Goal: Obtain resource: Obtain resource

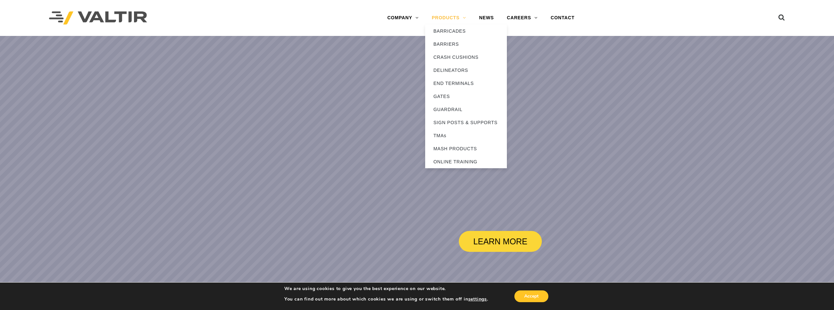
click at [448, 16] on link "PRODUCTS" at bounding box center [448, 17] width 47 height 13
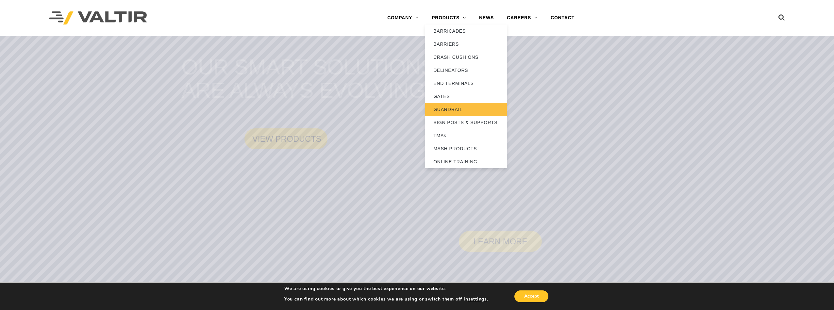
click at [442, 110] on link "GUARDRAIL" at bounding box center [466, 109] width 82 height 13
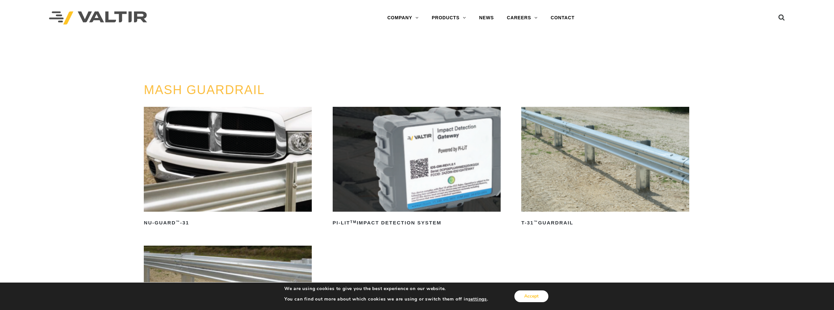
click at [530, 299] on button "Accept" at bounding box center [531, 297] width 34 height 12
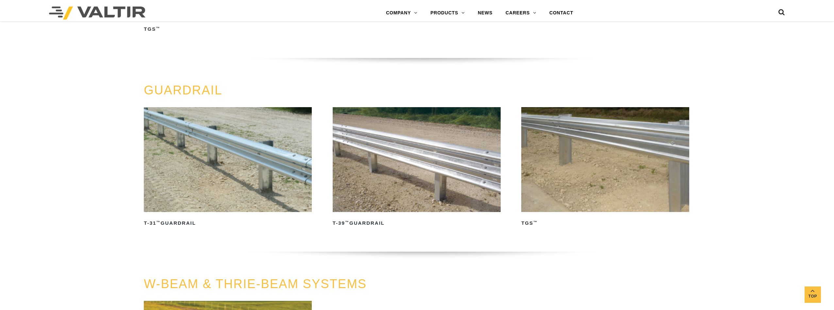
scroll to position [334, 0]
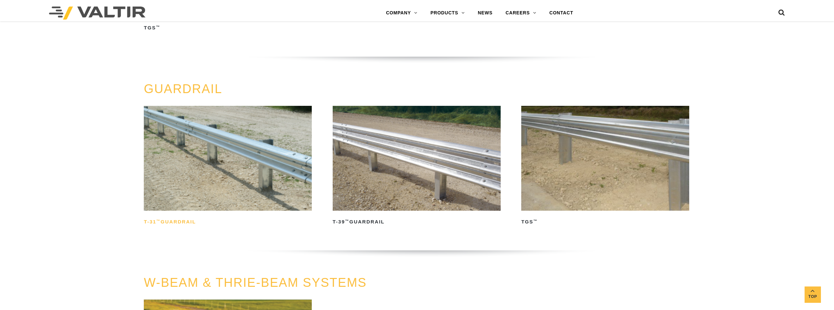
click at [172, 222] on h2 "T-31 ™ Guardrail" at bounding box center [228, 222] width 168 height 10
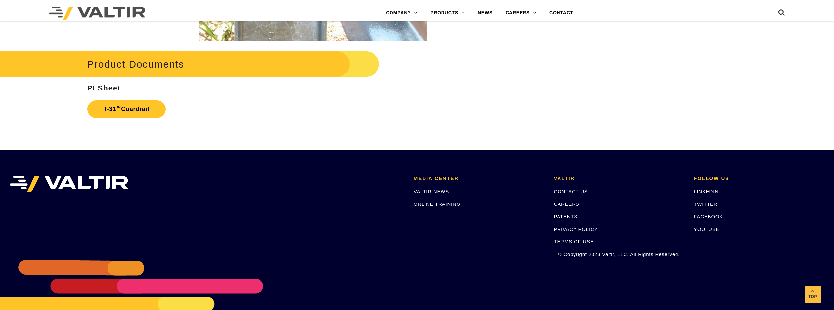
scroll to position [1260, 0]
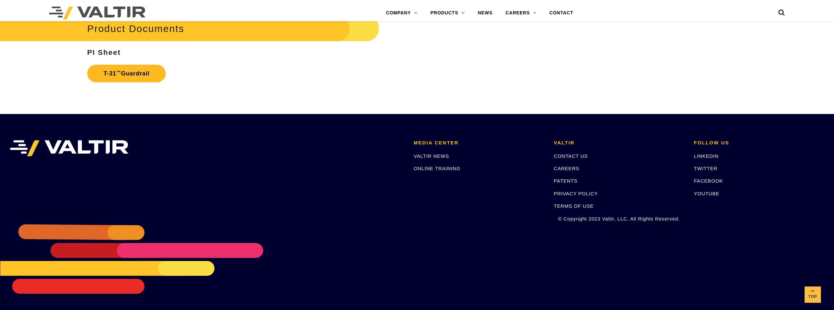
click at [132, 73] on link "T-31 ™ Guardrail" at bounding box center [126, 74] width 79 height 18
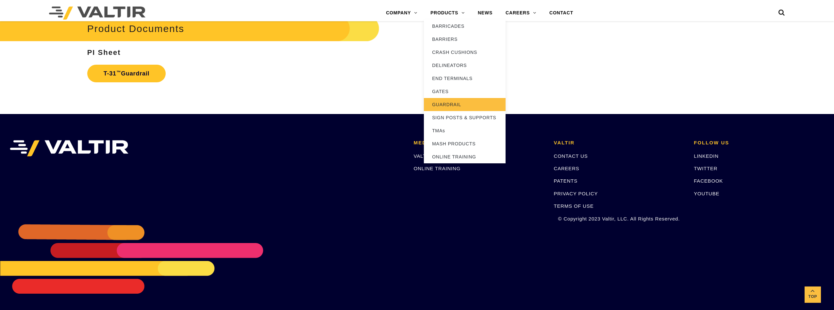
click at [452, 104] on link "GUARDRAIL" at bounding box center [465, 104] width 82 height 13
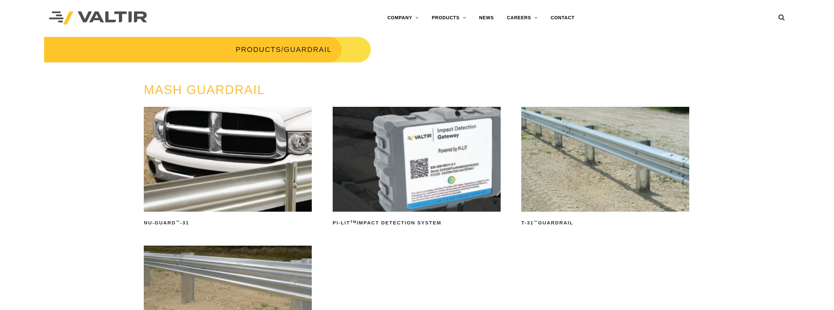
scroll to position [1, 0]
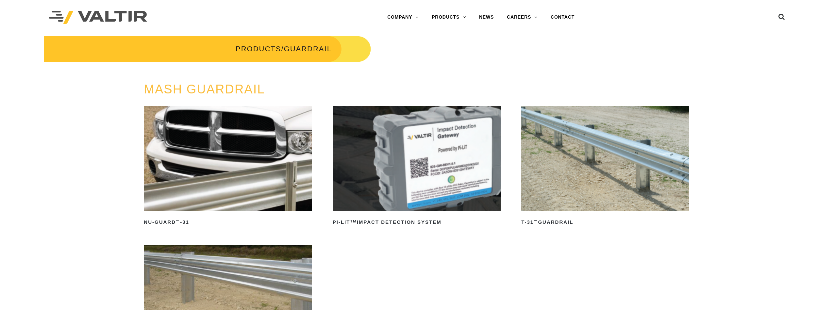
click at [262, 184] on img at bounding box center [228, 158] width 168 height 105
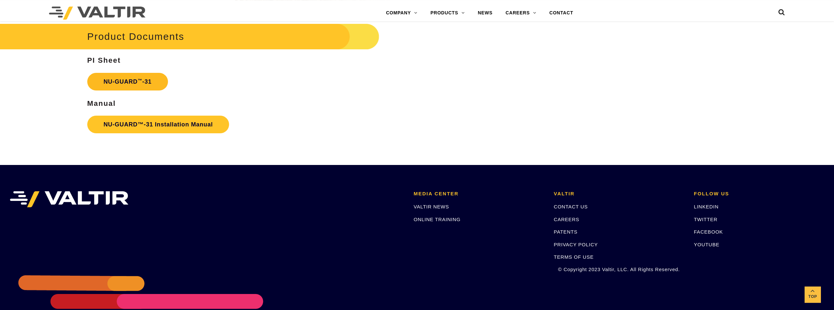
scroll to position [1182, 0]
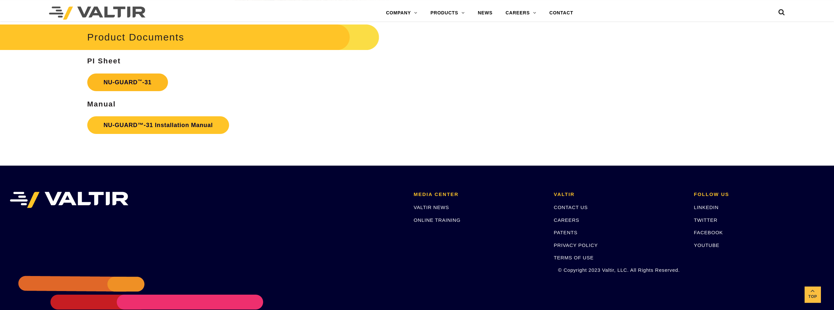
click at [142, 84] on sup "™" at bounding box center [140, 81] width 5 height 5
click at [193, 134] on link "NU-GUARD™-31 Installation Manual" at bounding box center [158, 125] width 142 height 18
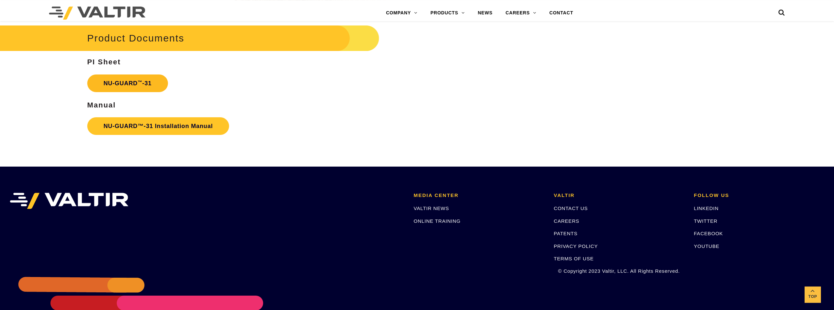
click at [150, 87] on strong "NU-GUARD ™ -31" at bounding box center [128, 83] width 48 height 7
click at [176, 135] on link "NU-GUARD™-31 Installation Manual" at bounding box center [158, 126] width 142 height 18
